Goal: Find specific page/section: Find specific page/section

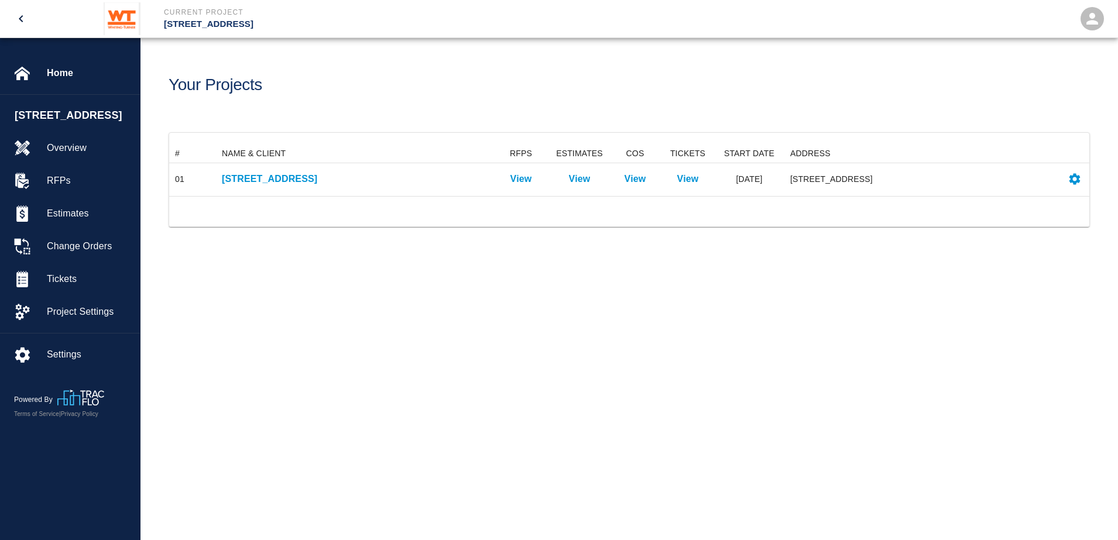
scroll to position [40, 909]
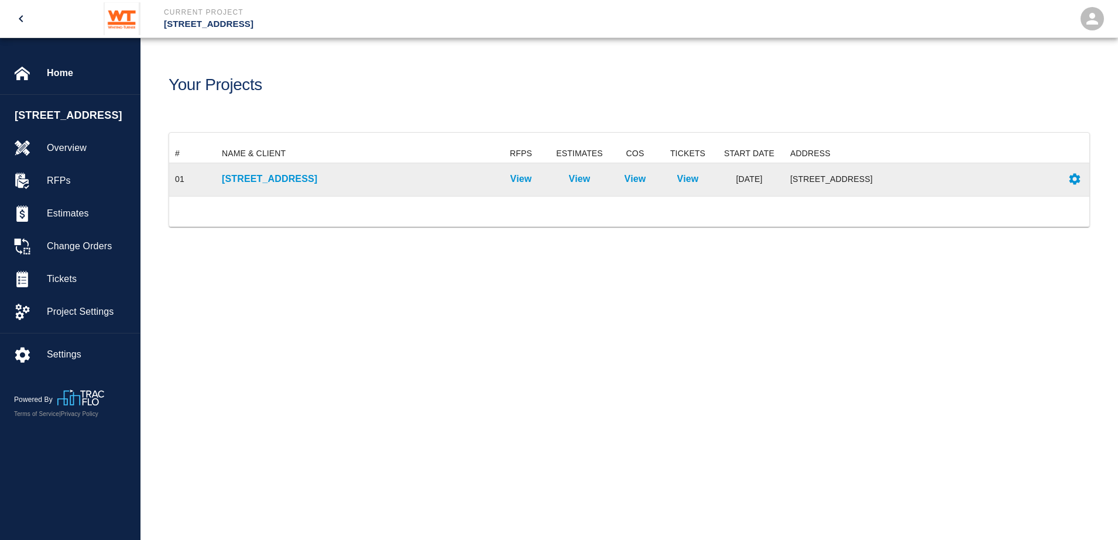
click at [289, 165] on div "[STREET_ADDRESS]" at bounding box center [354, 179] width 276 height 33
click at [266, 173] on p "[STREET_ADDRESS]" at bounding box center [354, 179] width 264 height 14
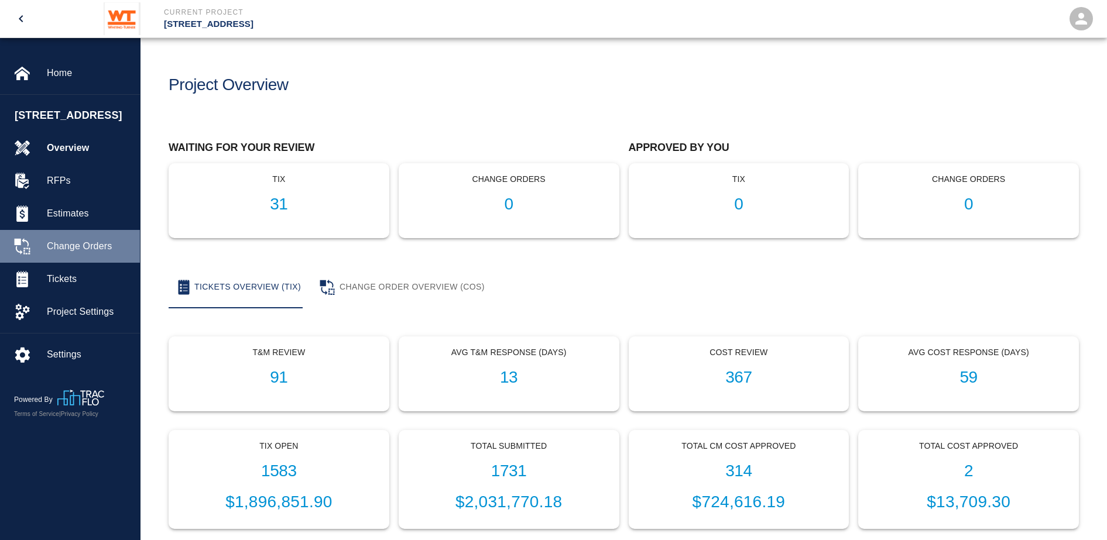
click at [107, 263] on div "Change Orders" at bounding box center [70, 246] width 140 height 33
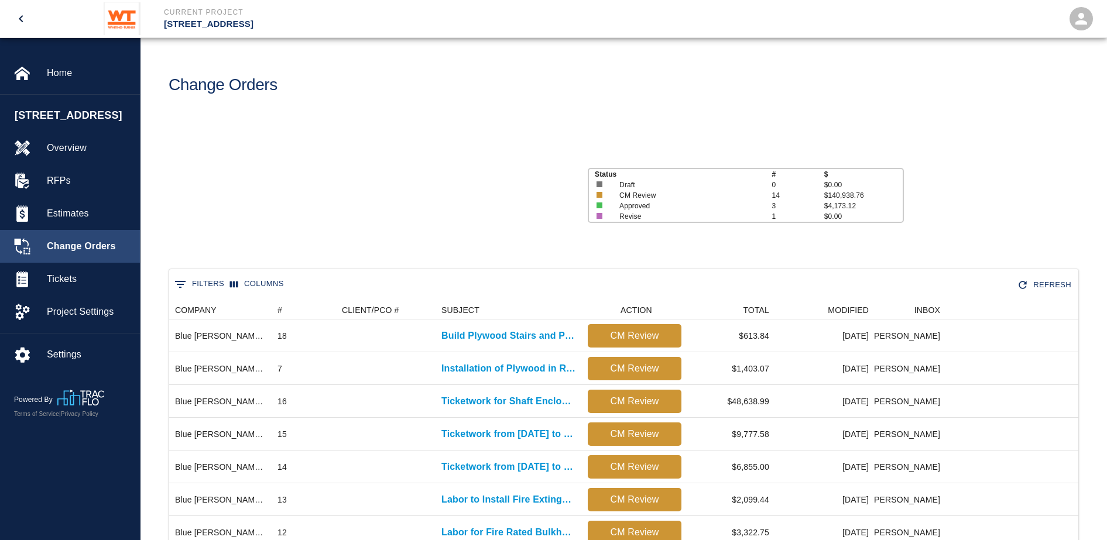
scroll to position [12, 12]
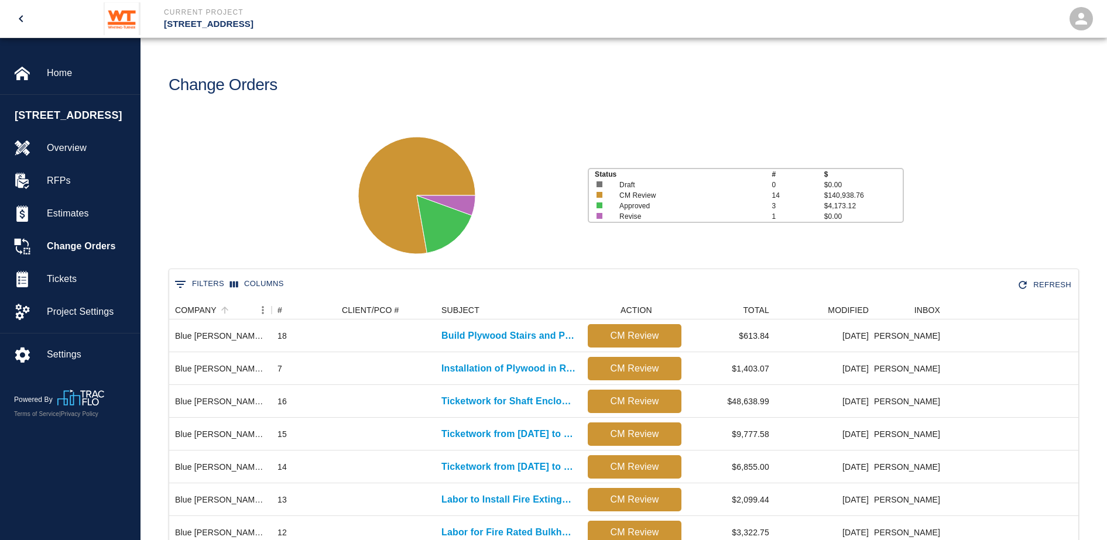
click at [265, 307] on div "COMPANY" at bounding box center [272, 310] width 14 height 19
click at [264, 309] on icon "Menu" at bounding box center [263, 310] width 12 height 12
click at [236, 313] on div "COMPANY" at bounding box center [214, 310] width 79 height 19
click at [214, 281] on button "0 Filters" at bounding box center [200, 284] width 56 height 19
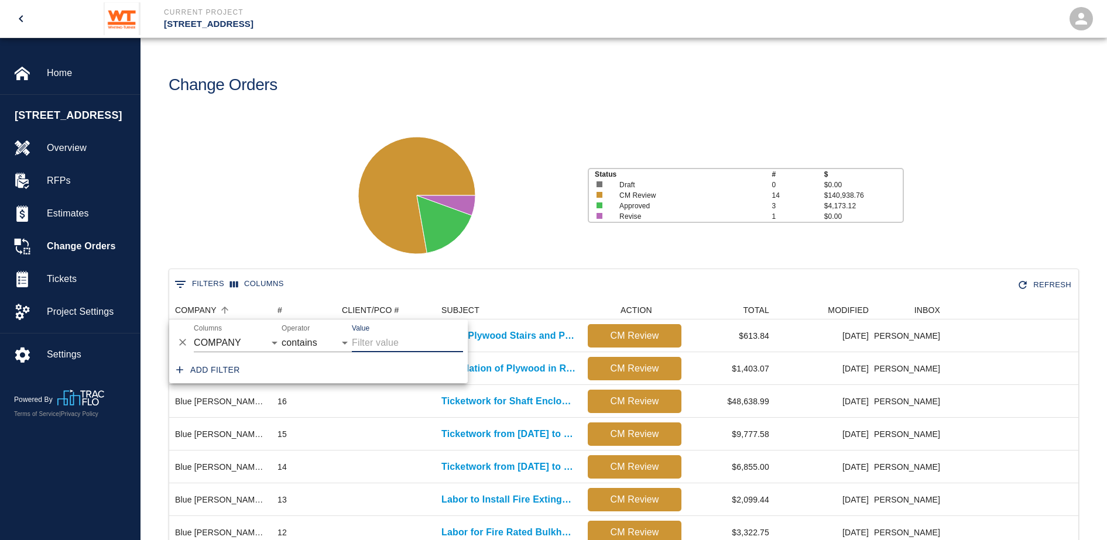
click at [364, 335] on input "Value" at bounding box center [407, 343] width 111 height 19
